Goal: Task Accomplishment & Management: Use online tool/utility

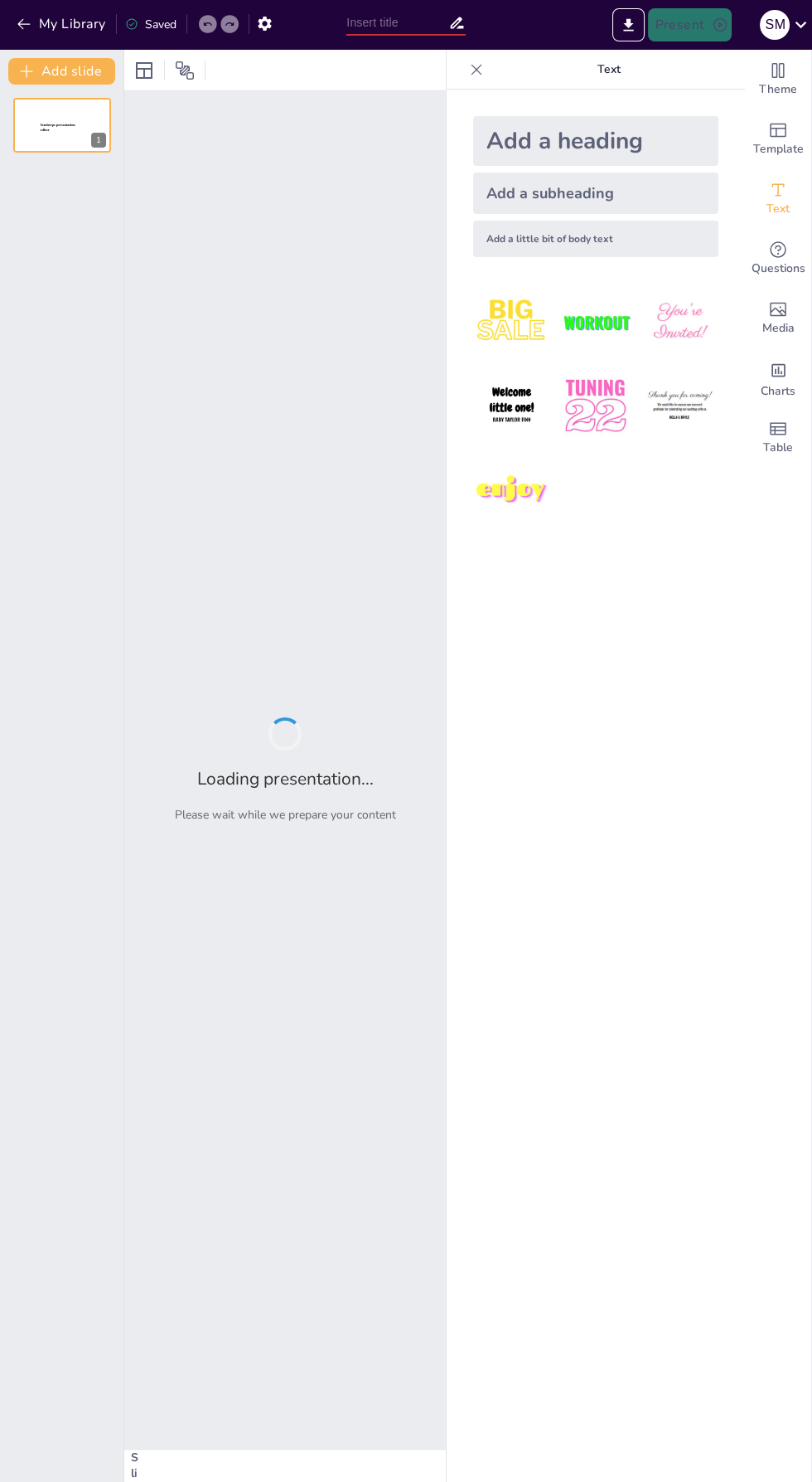
type input "Conversión de Velocidad: De km/h a m/s en el Movimiento de un Auto"
type input "Conversión de Velocidad: De km/h a m/s"
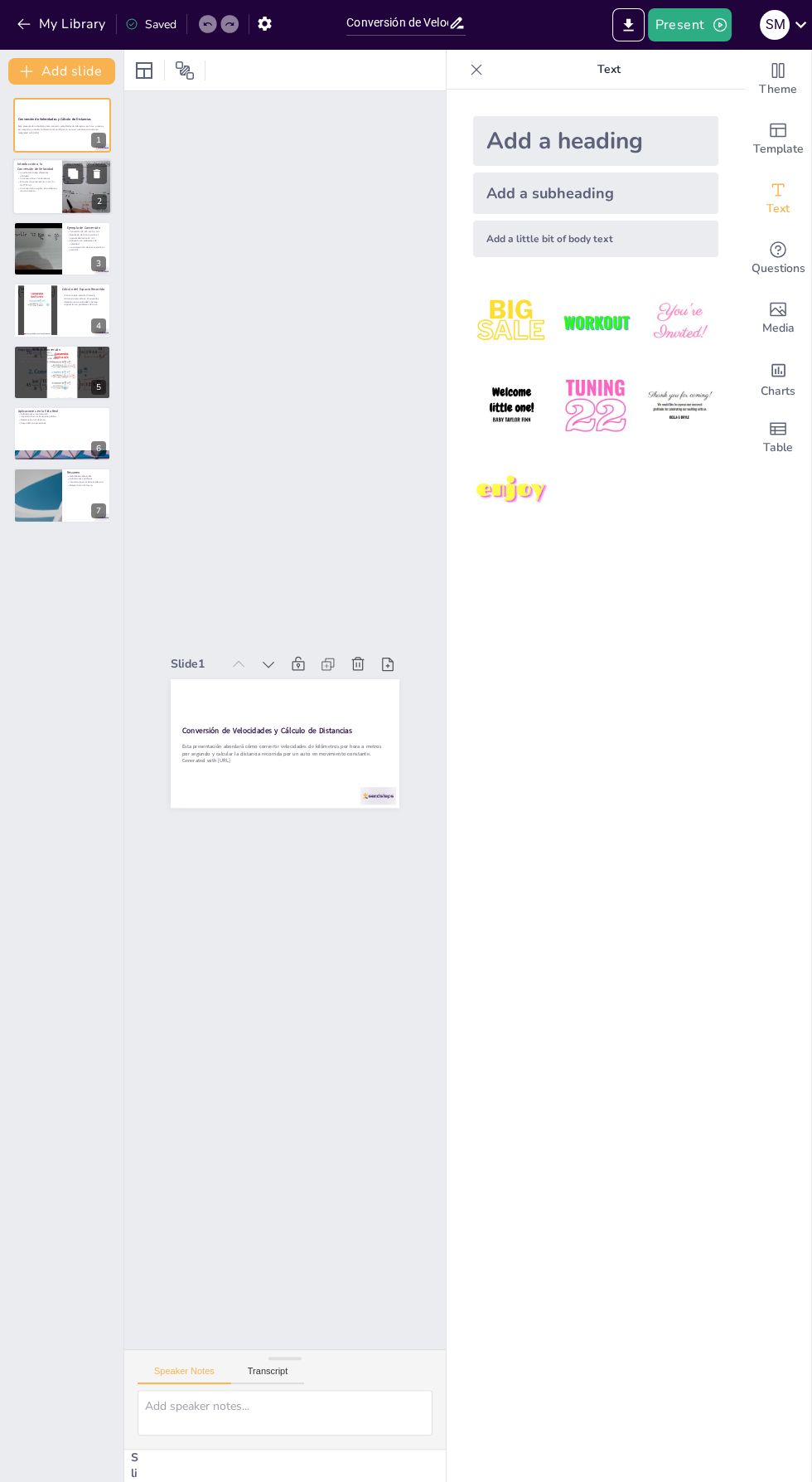
click at [34, 172] on p "La velocidad tiene diferentes unidades." at bounding box center [37, 174] width 40 height 6
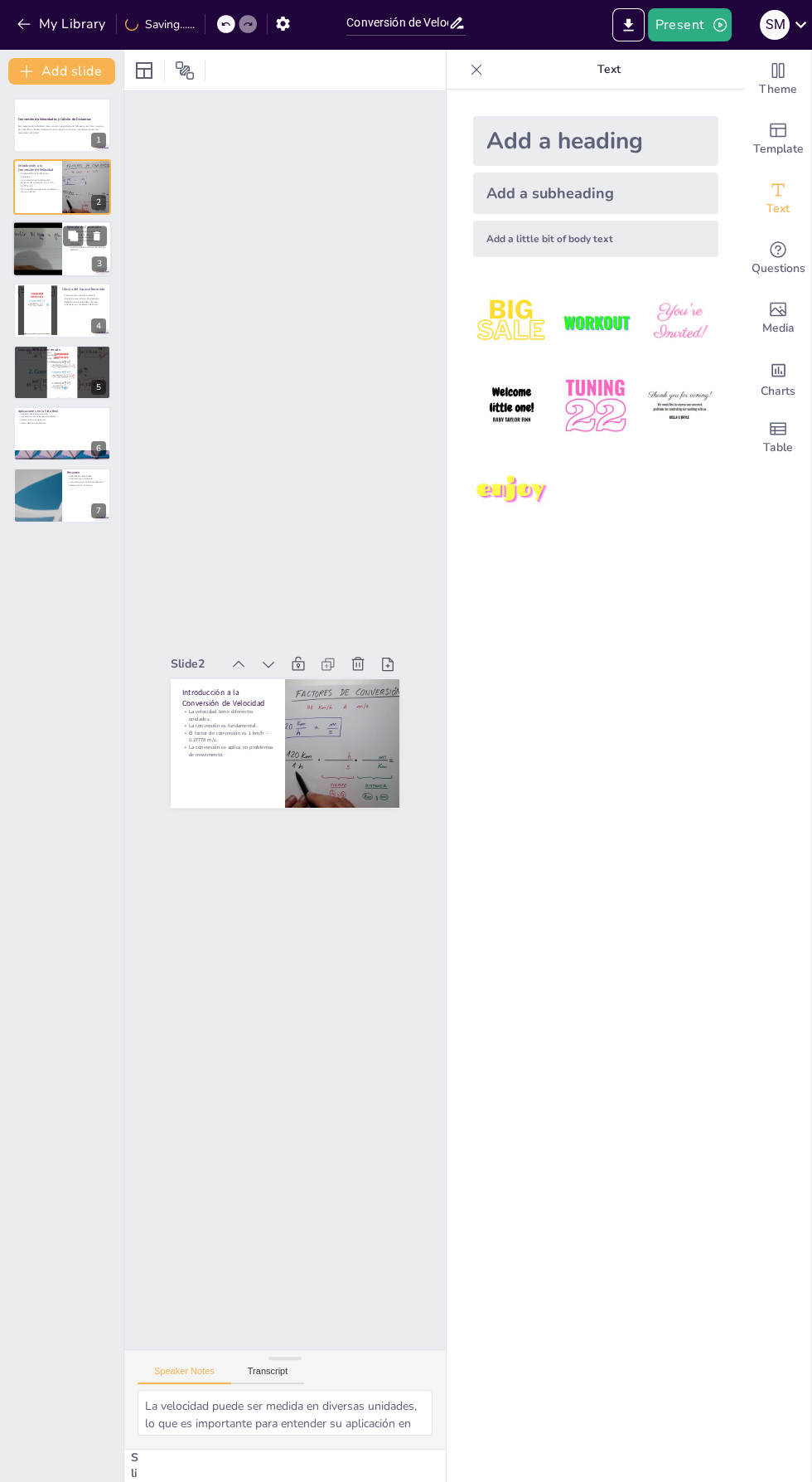
click at [43, 250] on div at bounding box center [37, 248] width 74 height 56
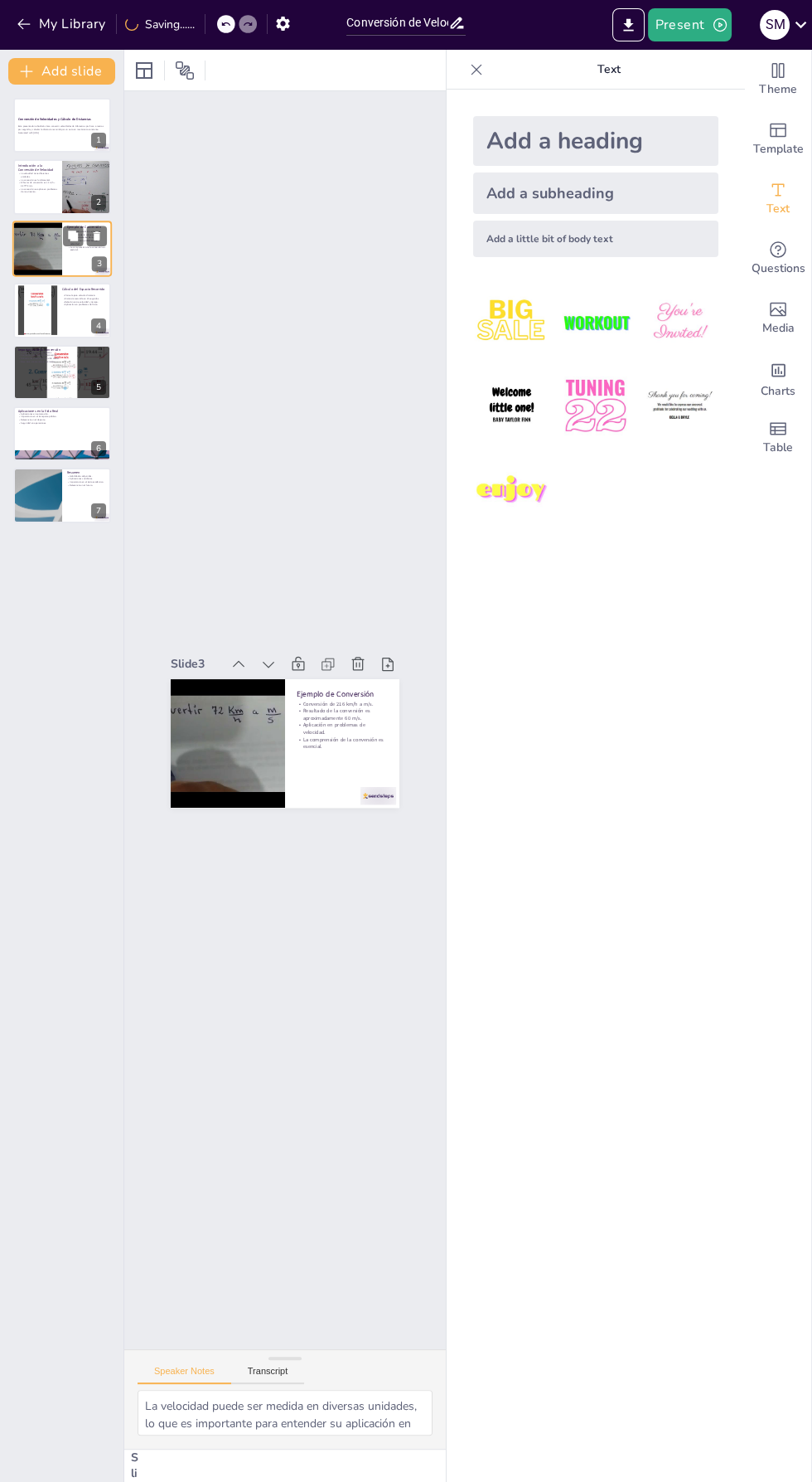
type textarea "La conversión de 216 km/h a m/s es un ejemplo práctico que ayuda a los estudian…"
click at [37, 129] on p "Esta presentación abordará cómo convertir velocidades de kilómetros por hora a …" at bounding box center [62, 128] width 89 height 6
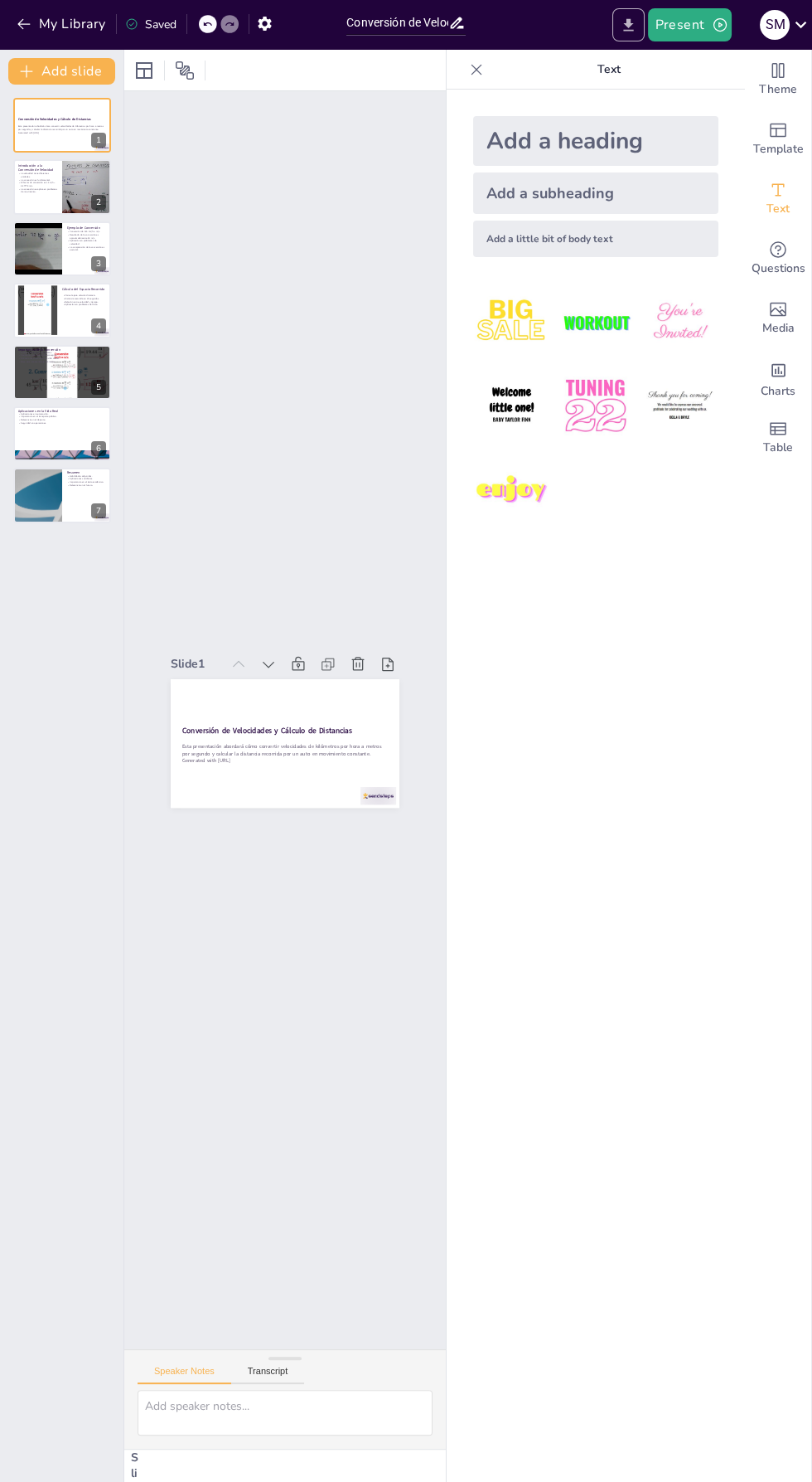
click at [630, 24] on icon "Export to PowerPoint" at bounding box center [629, 24] width 10 height 12
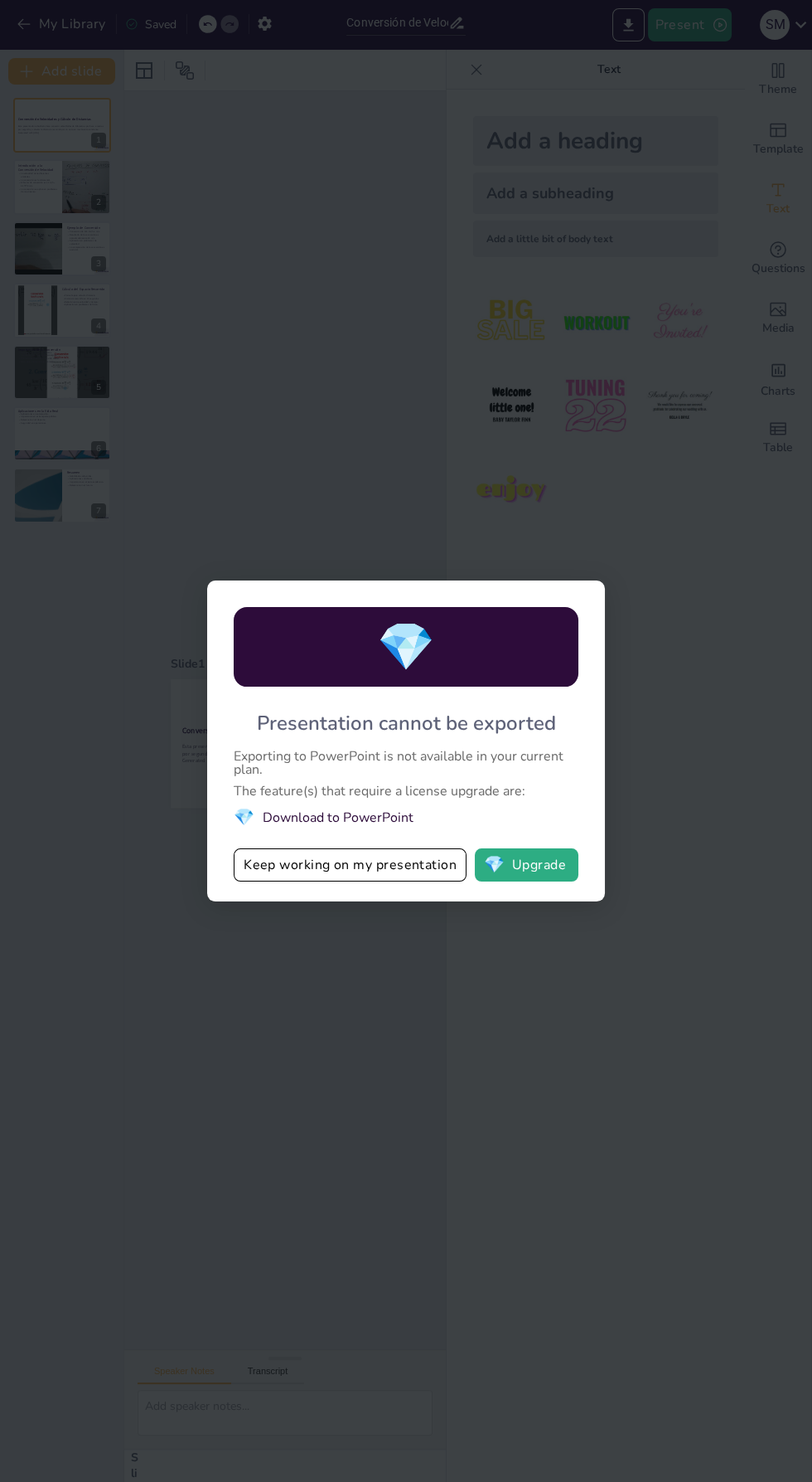
click at [582, 129] on div "💎 Presentation cannot be exported Exporting to PowerPoint is not available in y…" at bounding box center [406, 741] width 812 height 1482
click at [179, 227] on div "💎 Presentation cannot be exported Exporting to PowerPoint is not available in y…" at bounding box center [406, 741] width 812 height 1482
click at [398, 858] on button "Keep working on my presentation" at bounding box center [350, 865] width 233 height 33
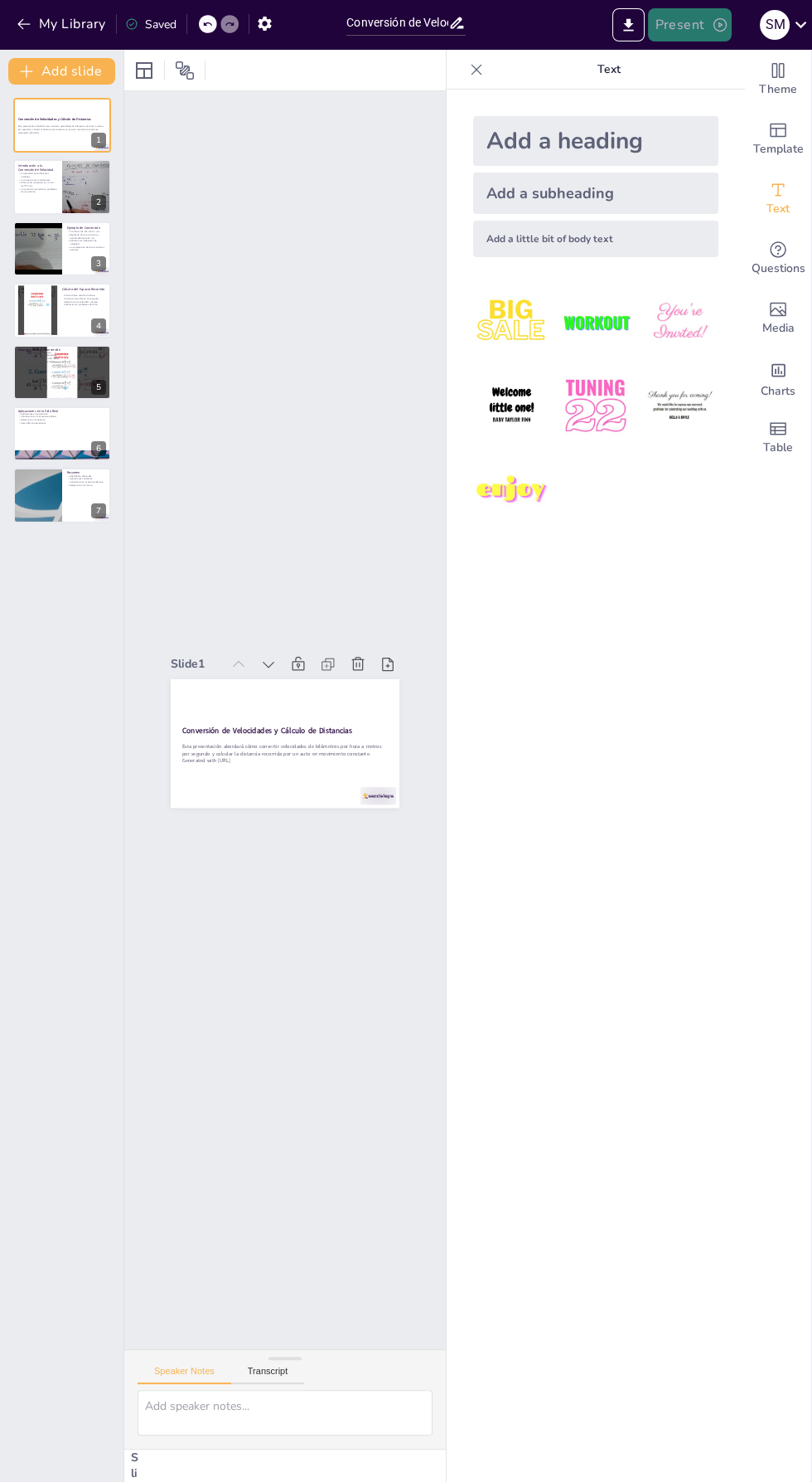
click at [682, 30] on button "Present" at bounding box center [689, 25] width 83 height 33
click at [778, 56] on font "Presentación de vista previa" at bounding box center [732, 61] width 139 height 12
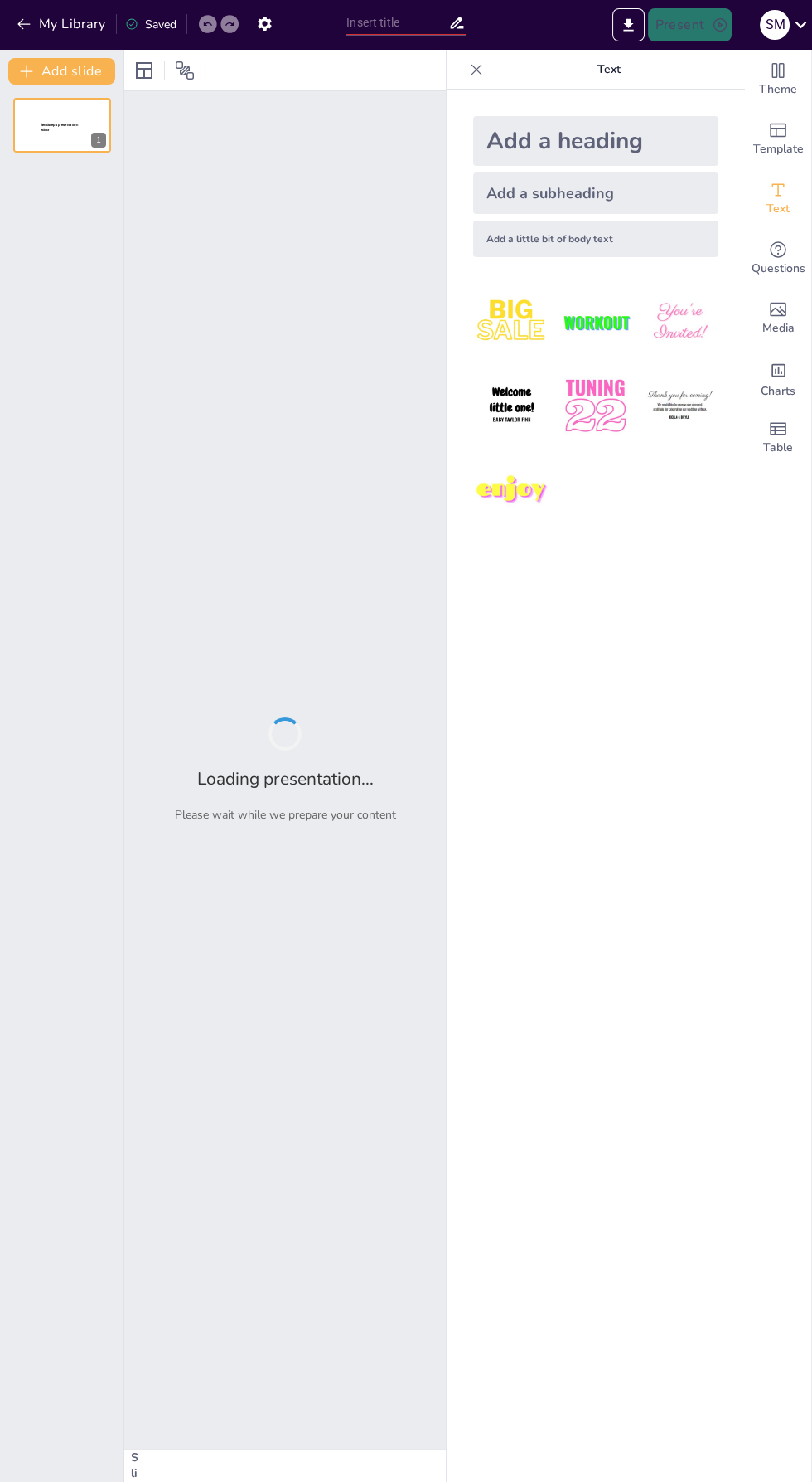
type input "Conversión de Velocidad: De km/h a m/s"
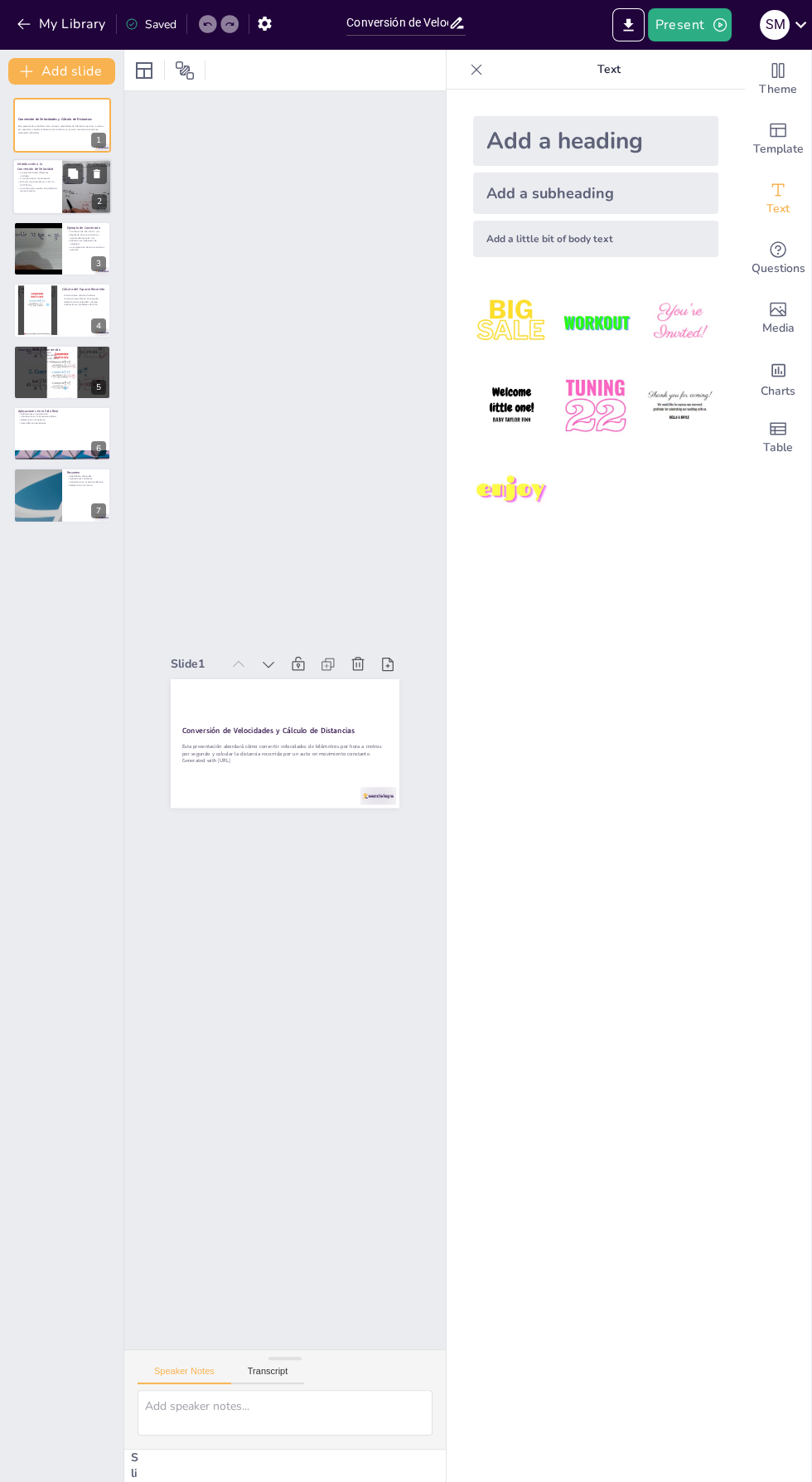
click at [58, 206] on div at bounding box center [62, 186] width 100 height 56
type textarea "La velocidad puede ser medida en diversas unidades, lo que es importante para e…"
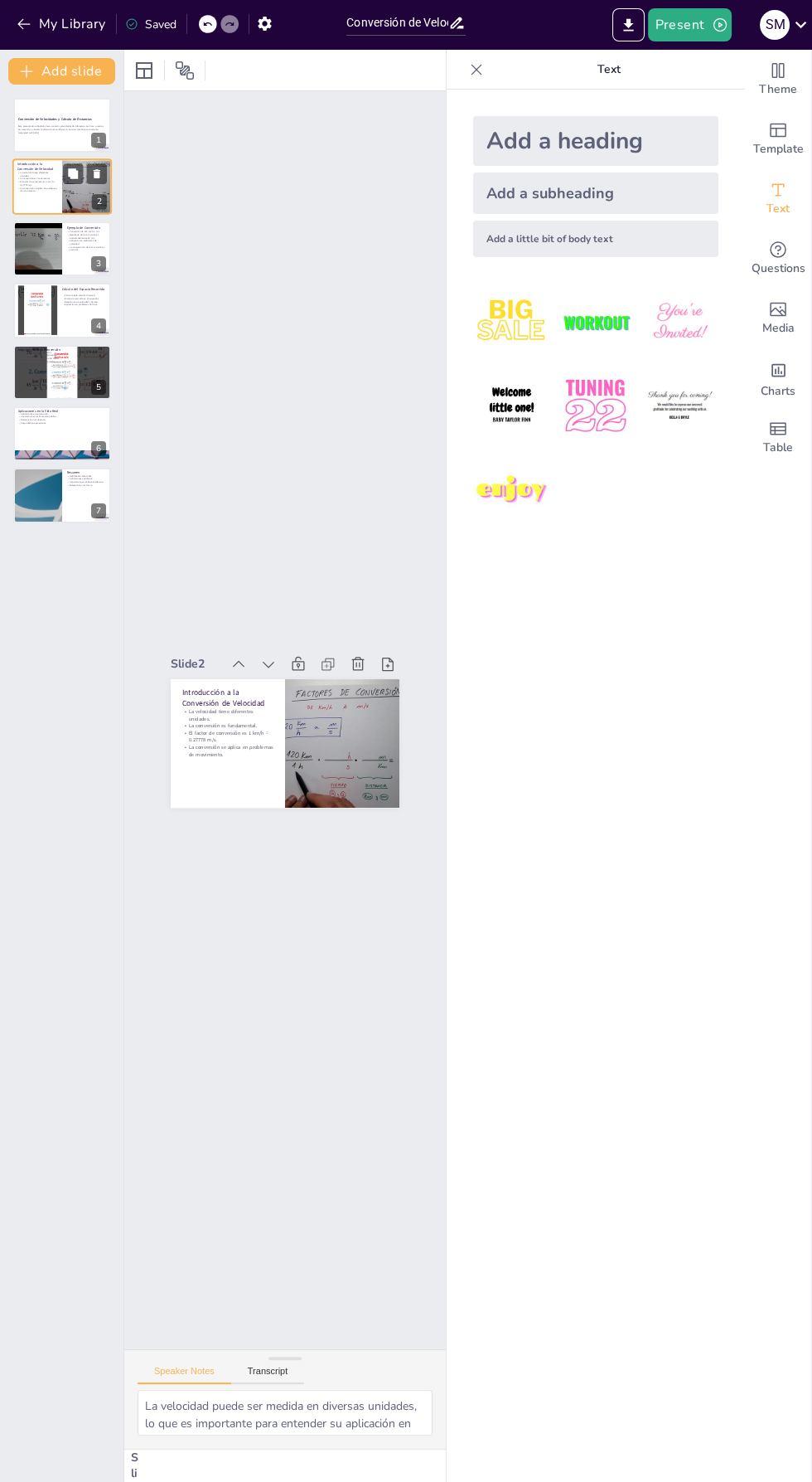
scroll to position [6, 0]
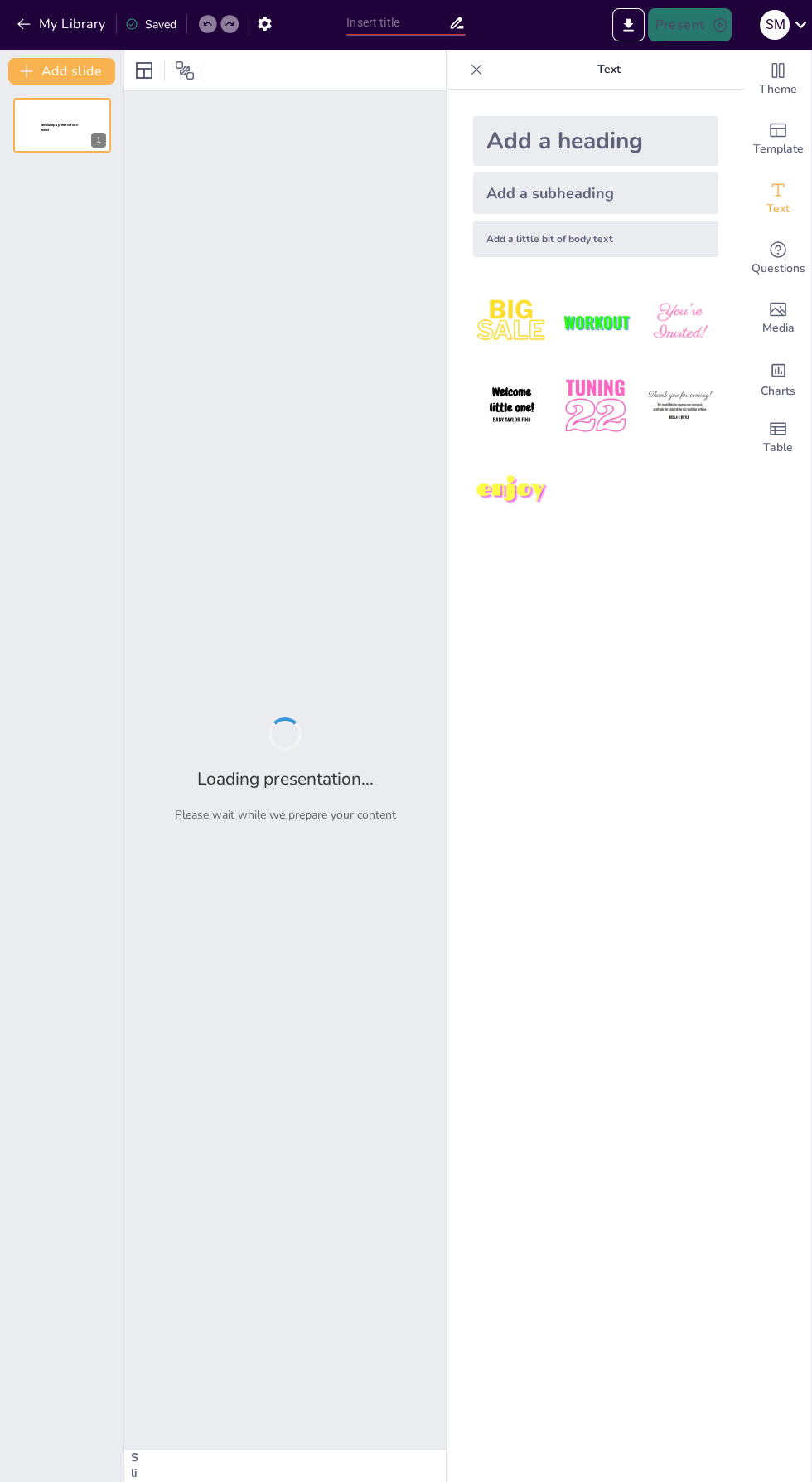
type input "Conversión de Velocidad: De km/h a m/s"
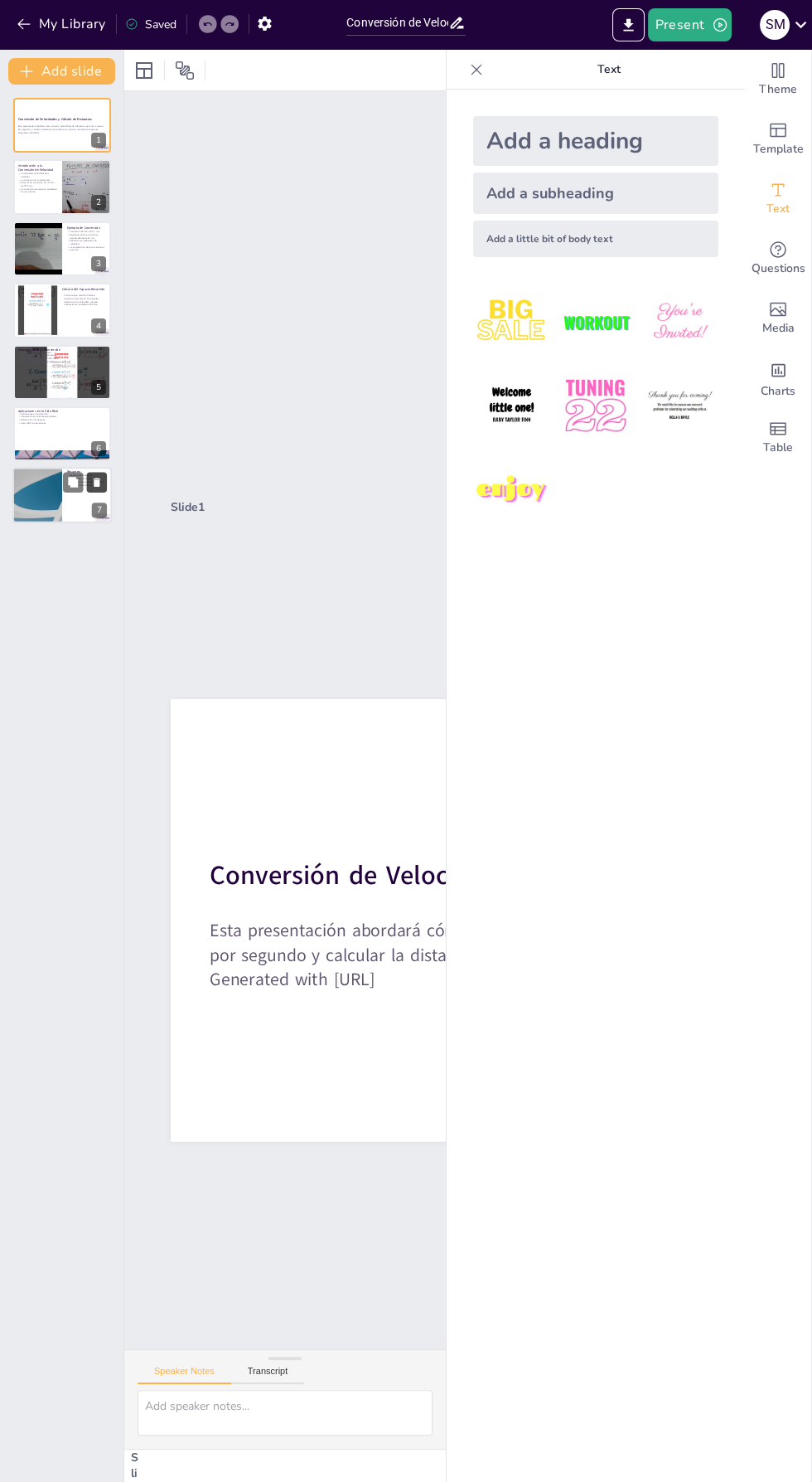
click at [96, 487] on icon at bounding box center [97, 483] width 7 height 10
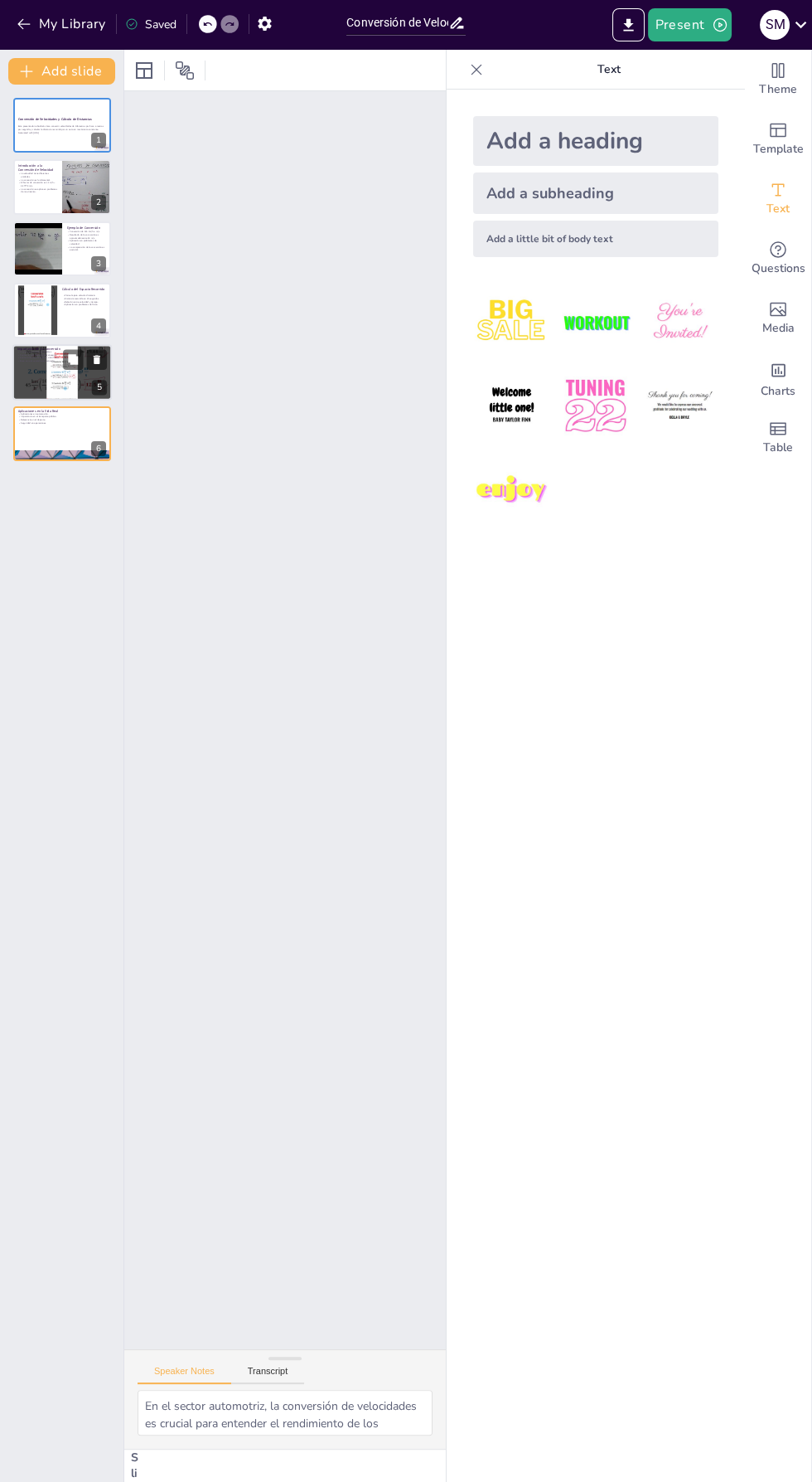
click at [61, 399] on div "Importancia de la Conversión Crucial para resolver problemas. Facilita la compr…" at bounding box center [62, 372] width 100 height 56
click at [29, 372] on div at bounding box center [62, 372] width 100 height 56
click at [96, 359] on icon at bounding box center [97, 360] width 7 height 10
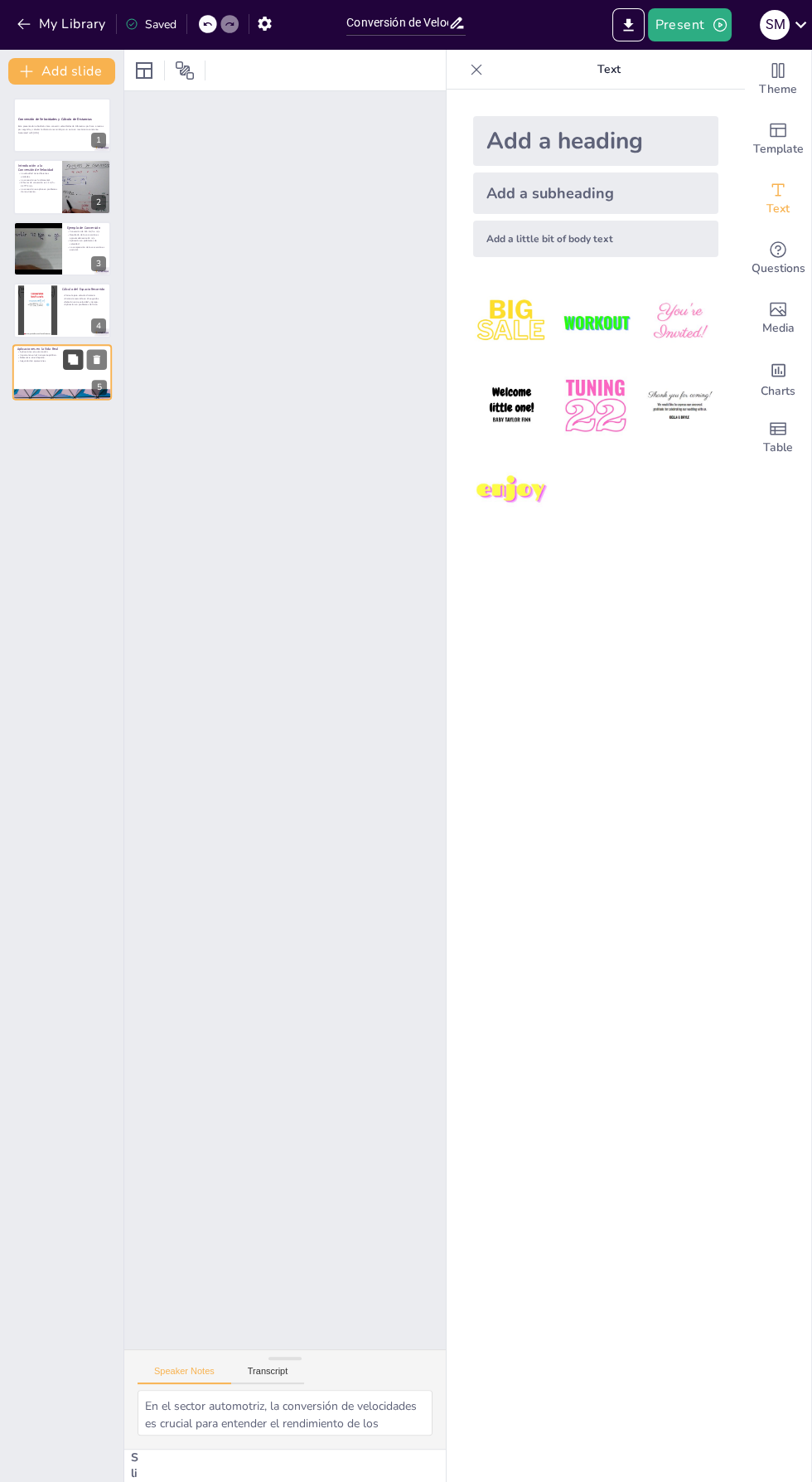
click at [70, 352] on button at bounding box center [72, 359] width 20 height 20
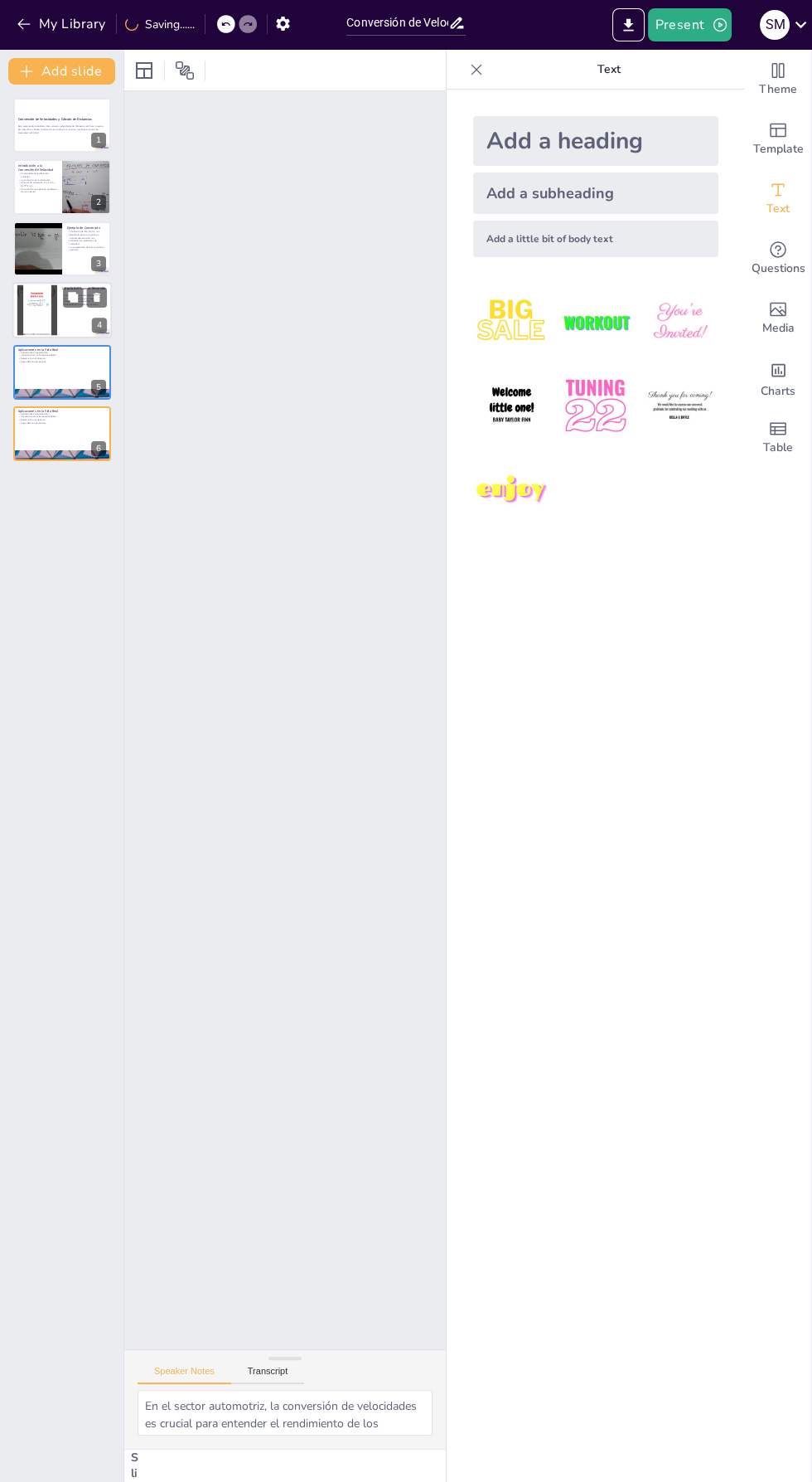
click at [35, 294] on div at bounding box center [37, 310] width 89 height 50
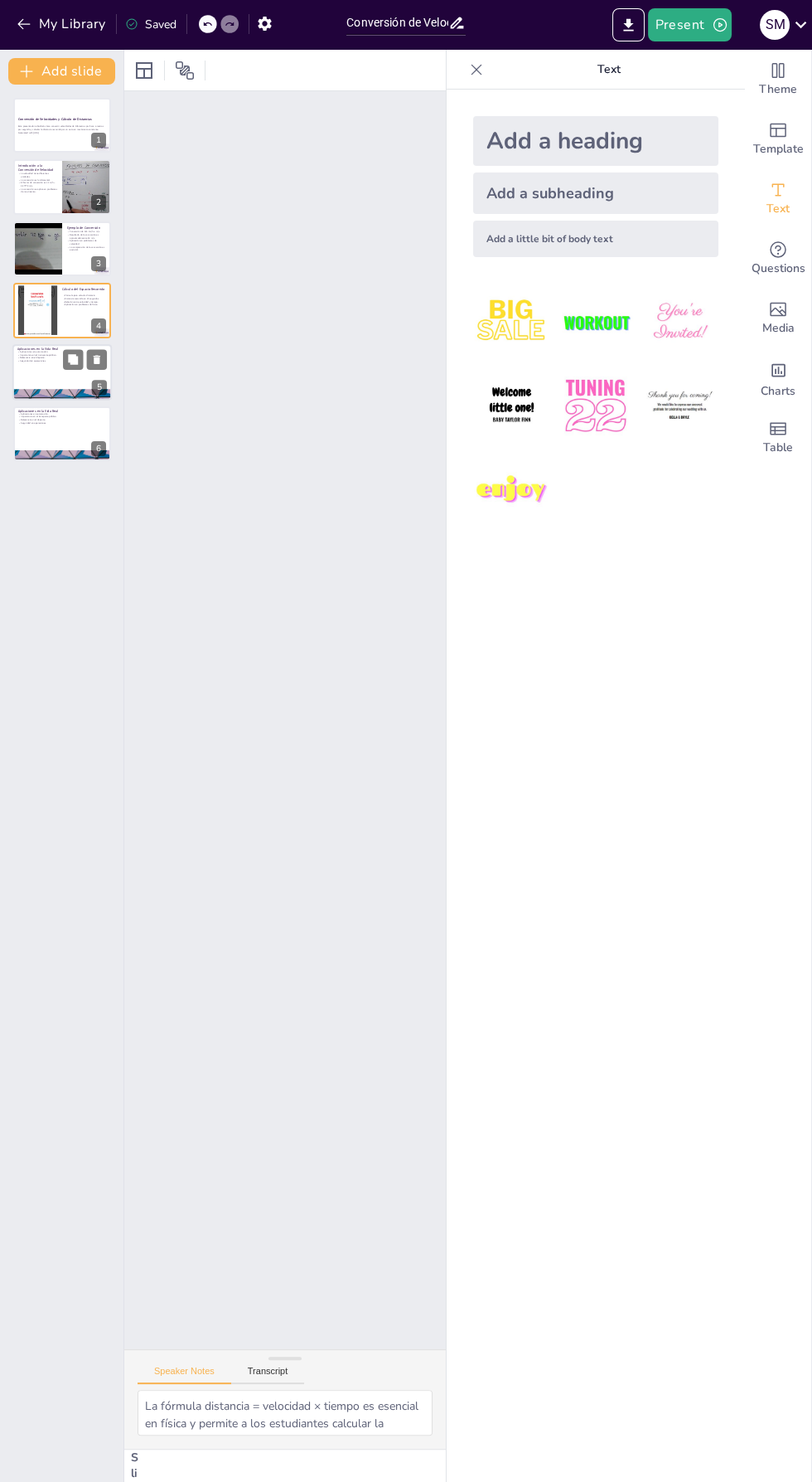
click at [35, 357] on p "Relevancia en el deporte." at bounding box center [62, 357] width 89 height 3
type textarea "En el sector automotriz, la conversión de velocidades es crucial para entender …"
click at [32, 395] on div at bounding box center [62, 394] width 100 height 56
click at [46, 419] on p "Relevancia en el deporte." at bounding box center [62, 419] width 89 height 3
click at [124, 418] on div at bounding box center [123, 766] width 7 height 1433
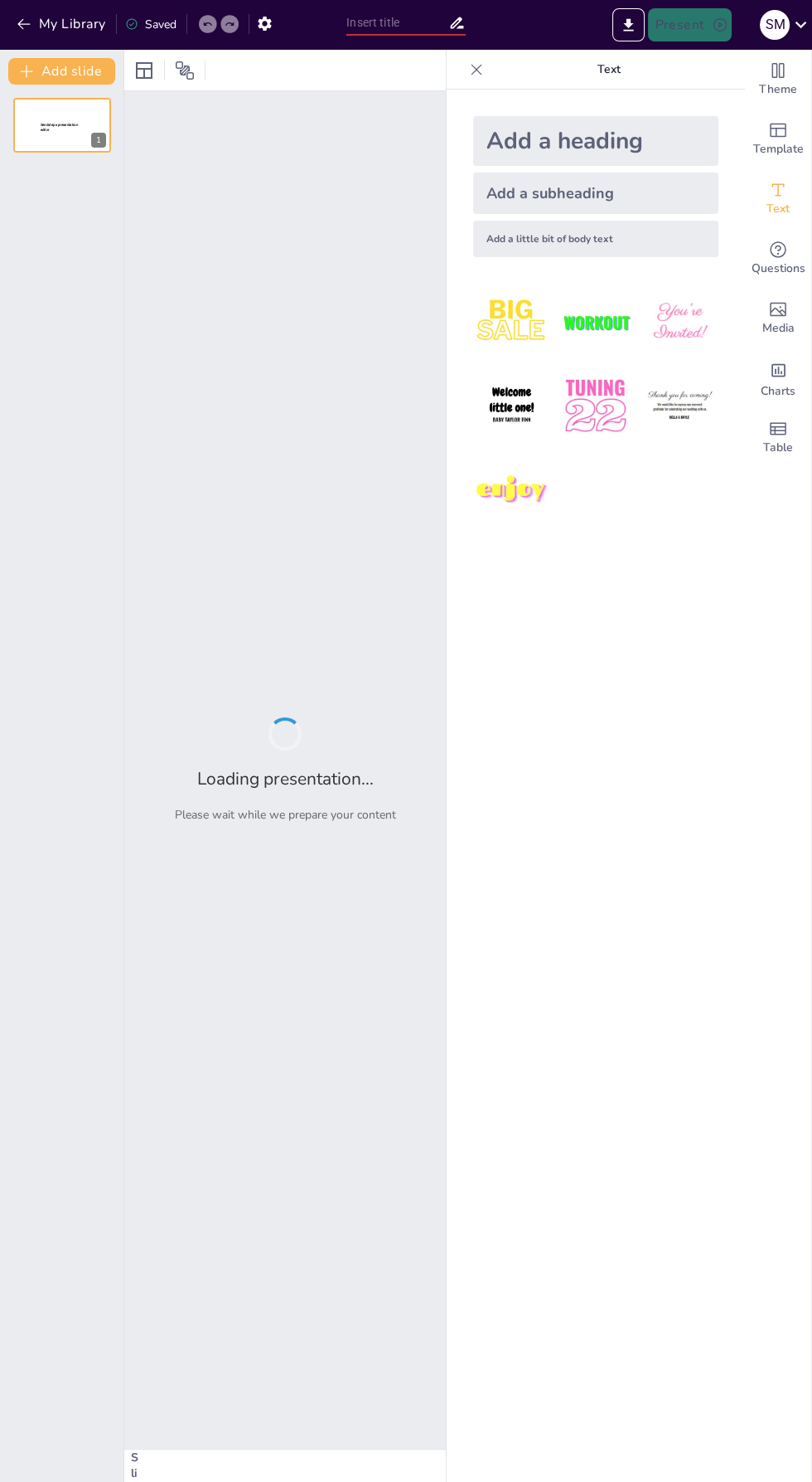
type input "Conversión de Velocidad: De km/h a m/s"
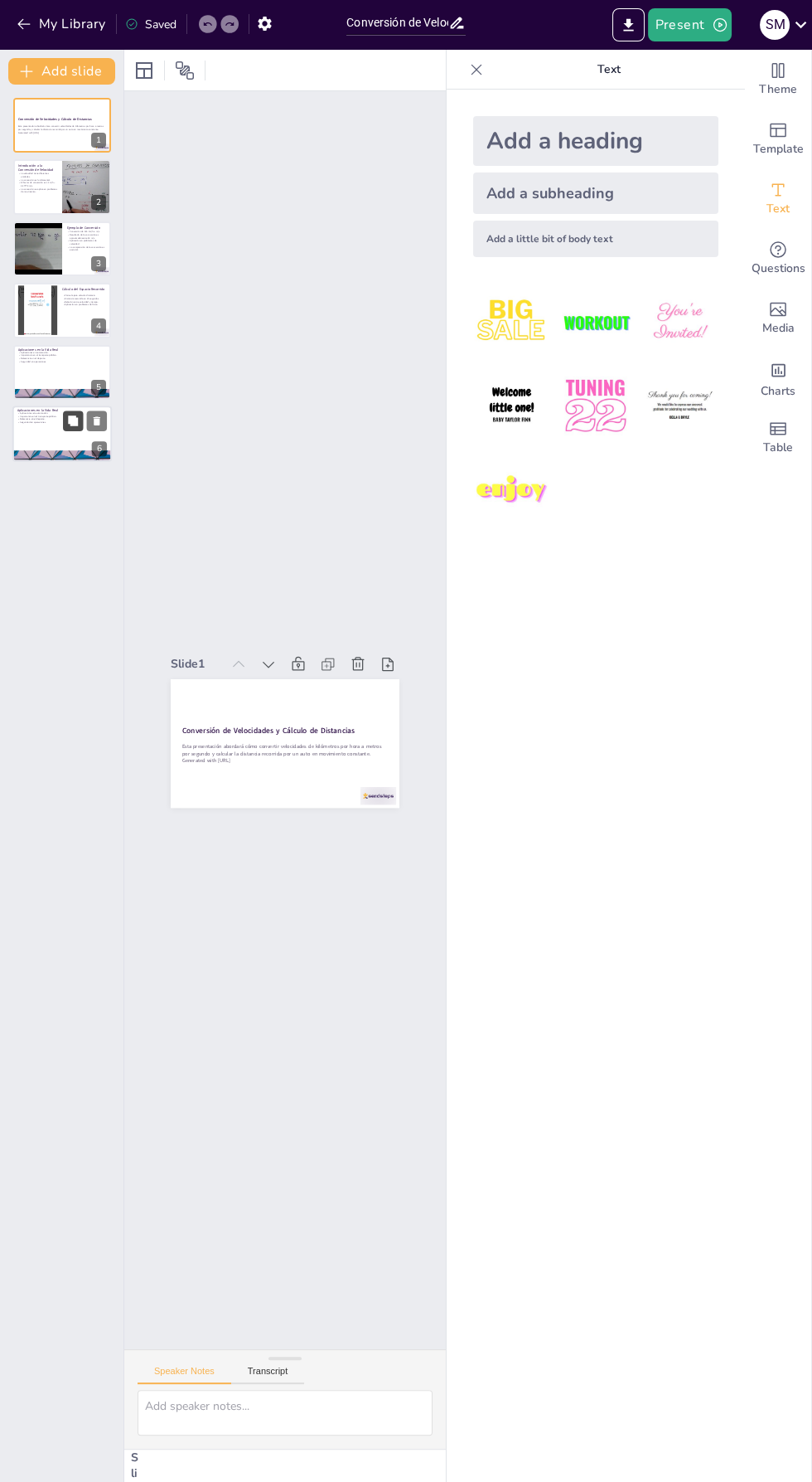
click at [67, 423] on button at bounding box center [72, 420] width 20 height 20
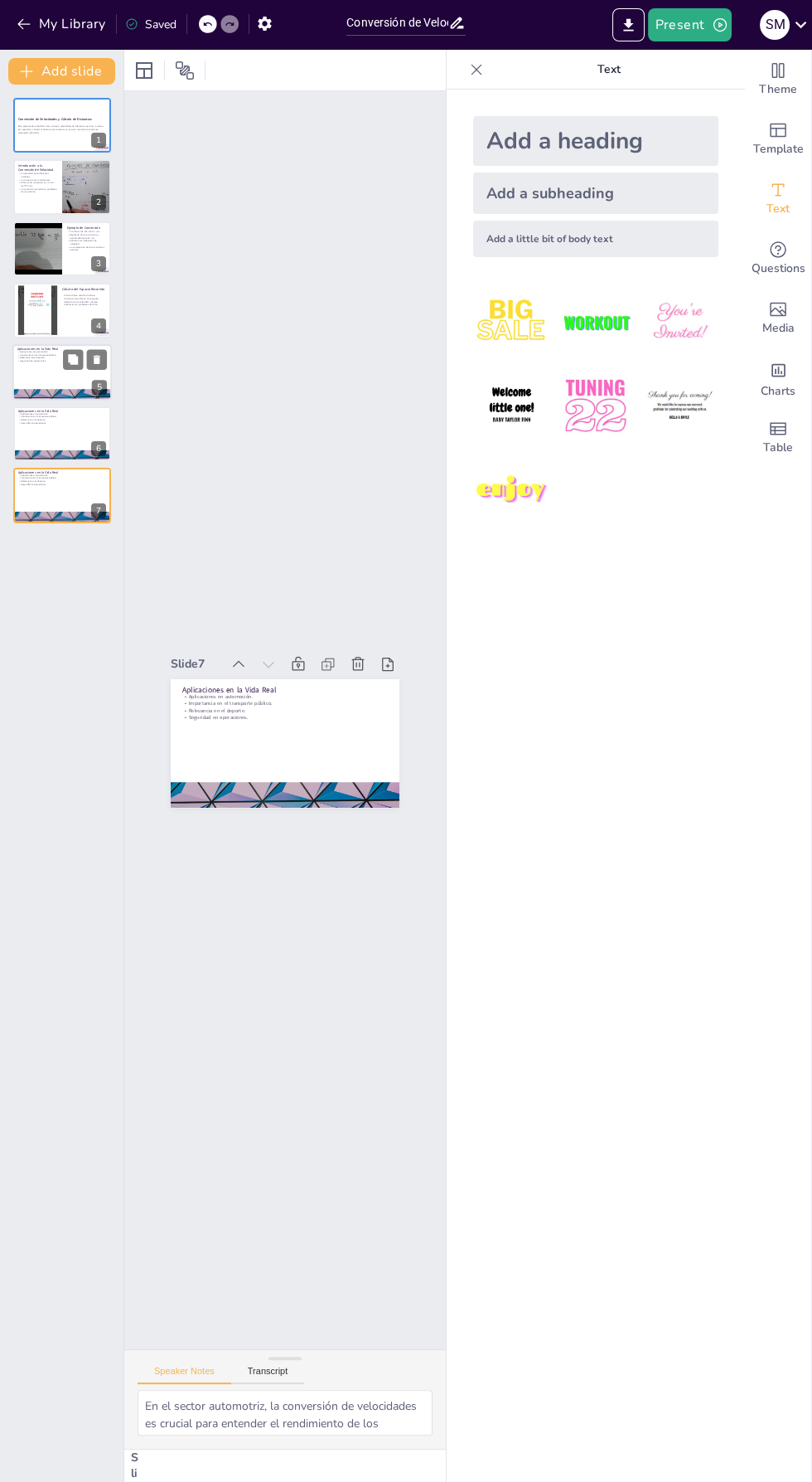
click at [32, 353] on p "Aplicaciones en automoción." at bounding box center [62, 351] width 89 height 3
click at [56, 203] on div at bounding box center [62, 186] width 100 height 56
type textarea "La velocidad puede ser medida en diversas unidades, lo que es importante para e…"
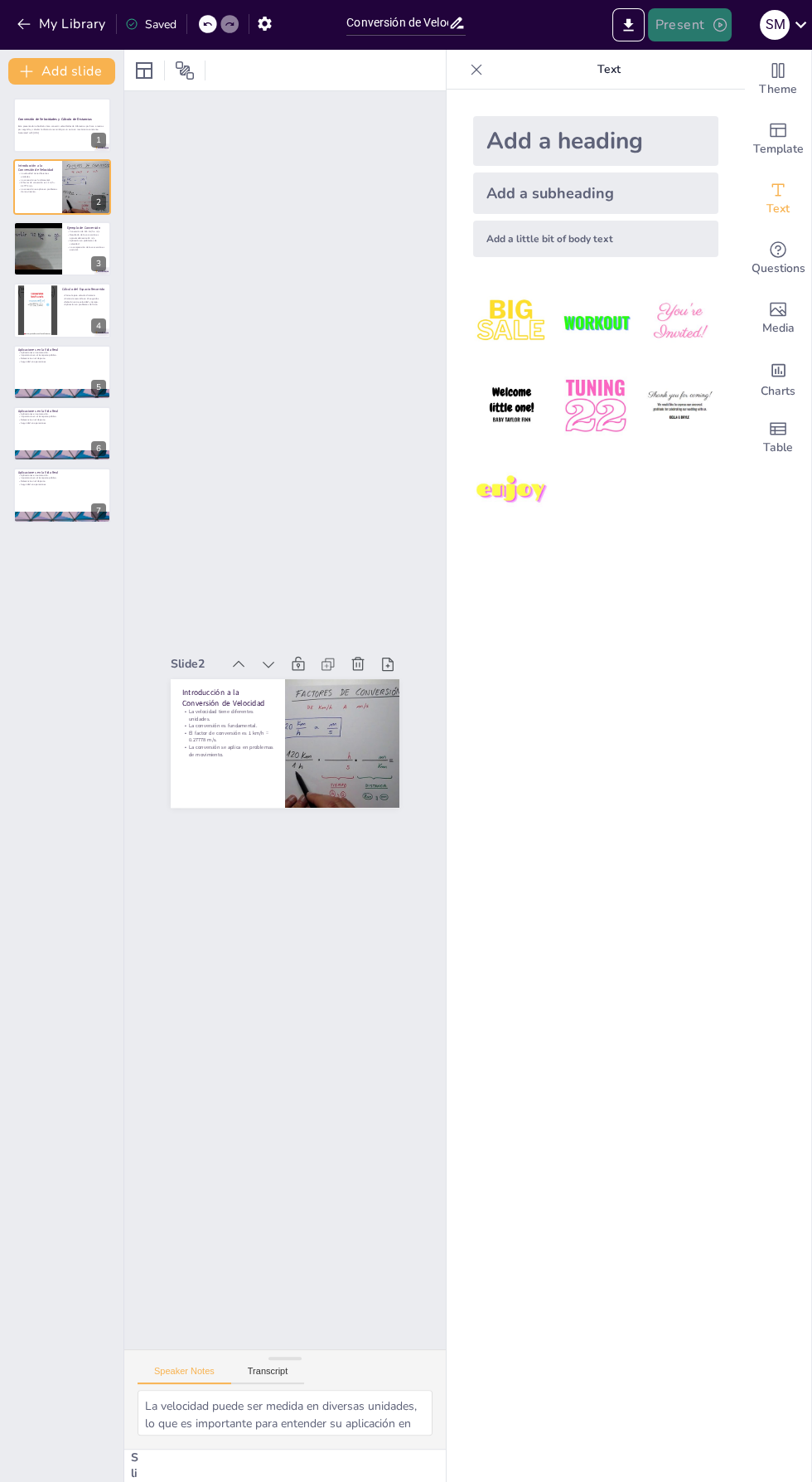
click at [689, 20] on button "Present" at bounding box center [689, 25] width 83 height 33
click at [768, 99] on font "Presentación del juego" at bounding box center [719, 102] width 113 height 12
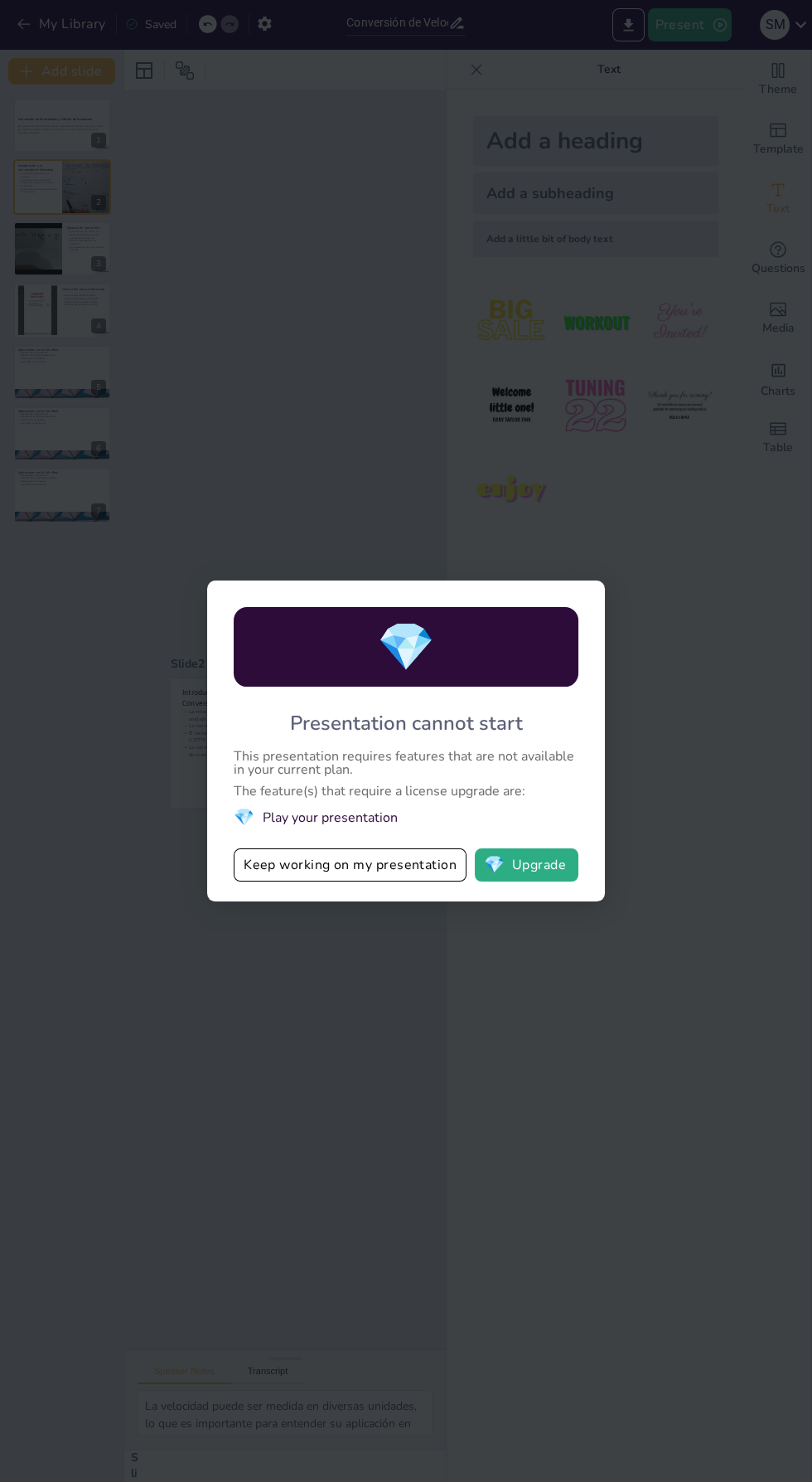
click at [294, 773] on div "This presentation requires features that are not available in your current plan." at bounding box center [406, 763] width 345 height 27
click at [290, 857] on button "Keep working on my presentation" at bounding box center [350, 865] width 233 height 33
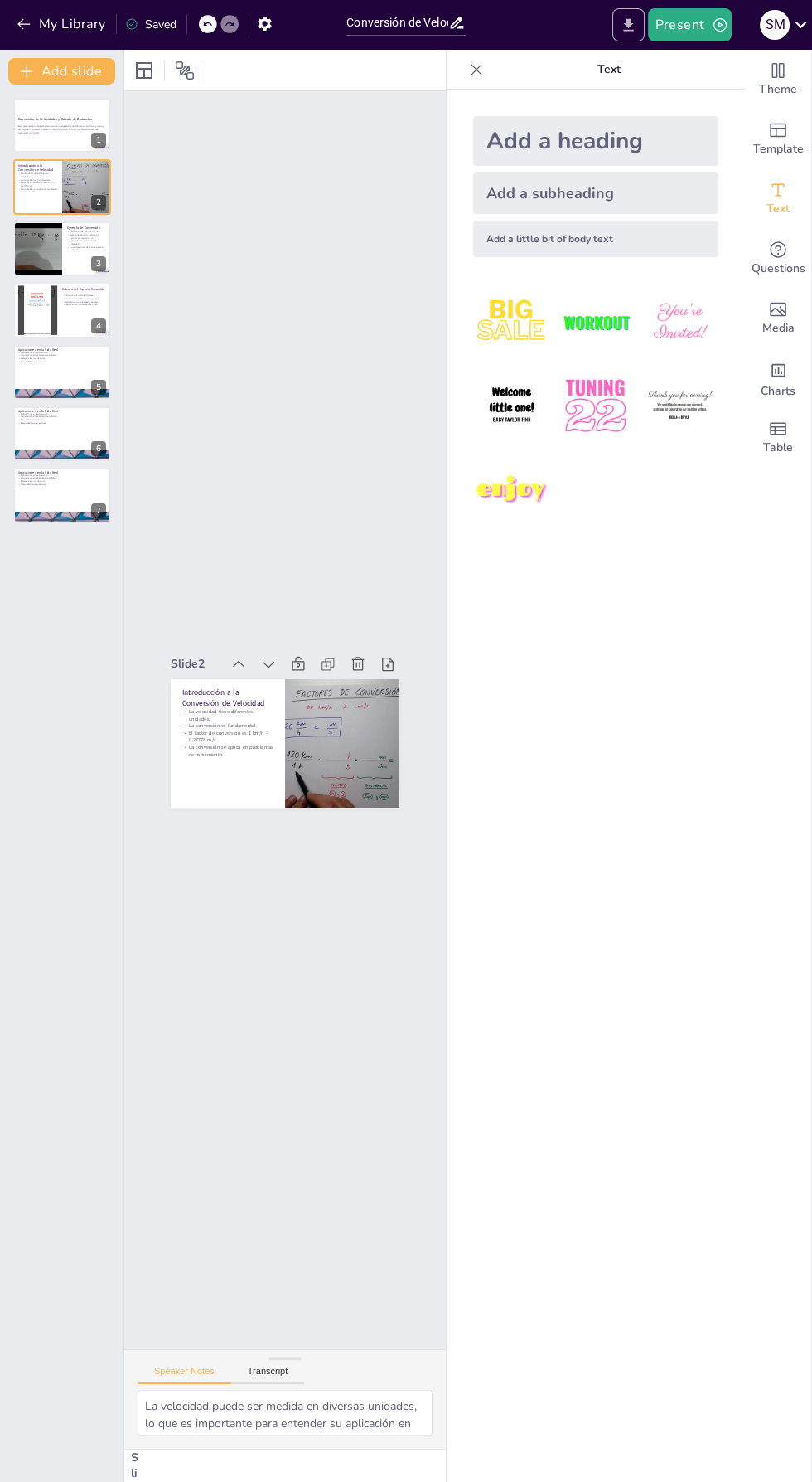
click at [630, 24] on icon "Export to PowerPoint" at bounding box center [629, 24] width 10 height 12
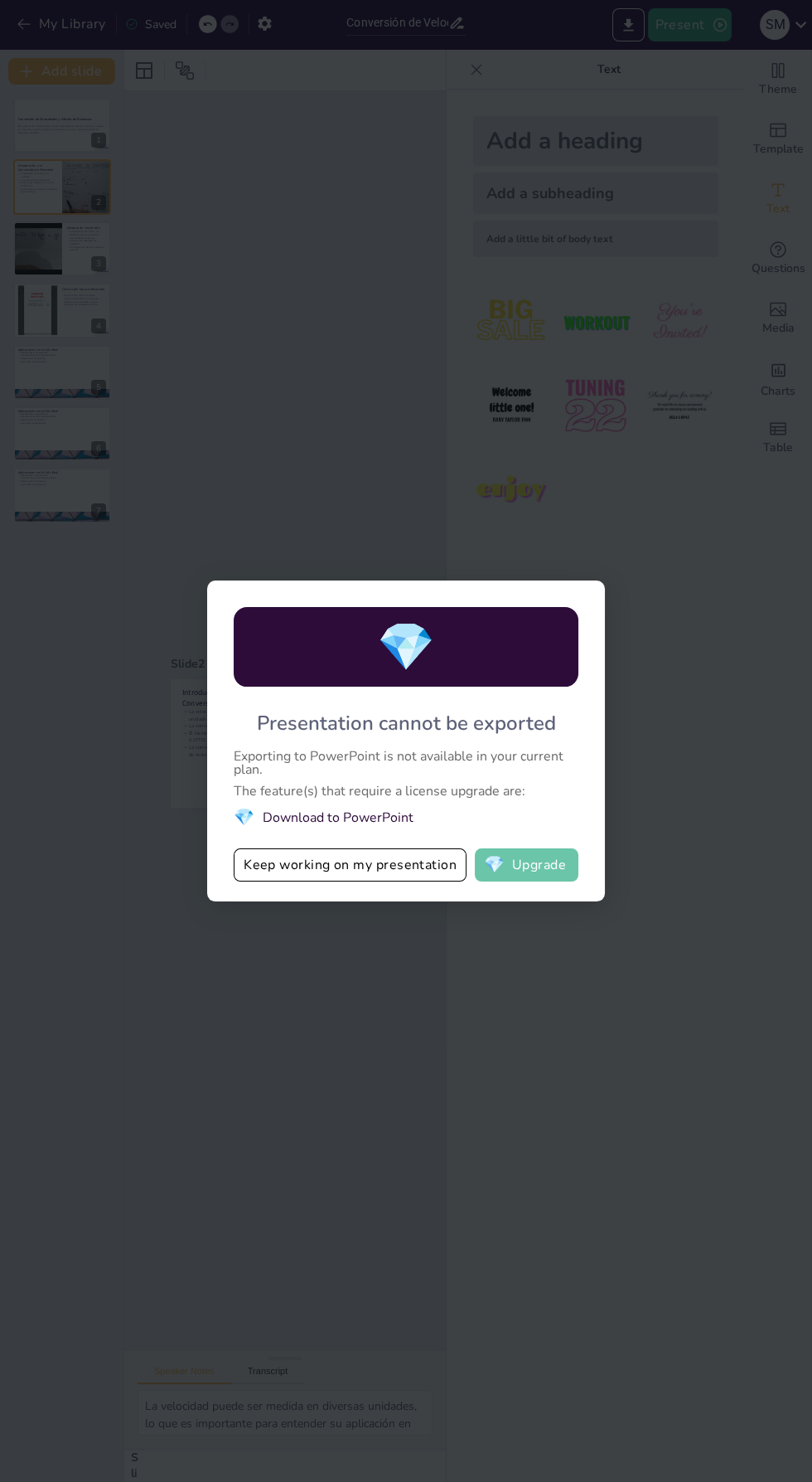
click at [494, 865] on span "💎" at bounding box center [494, 865] width 21 height 16
